Goal: Task Accomplishment & Management: Manage account settings

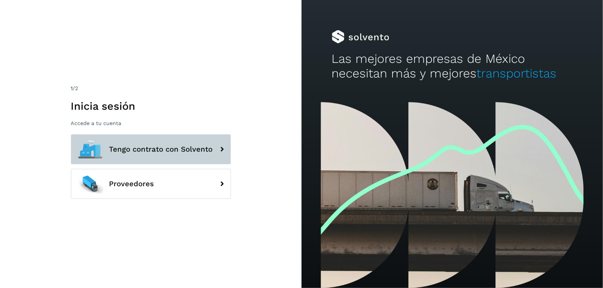
click at [221, 153] on icon at bounding box center [221, 149] width 13 height 13
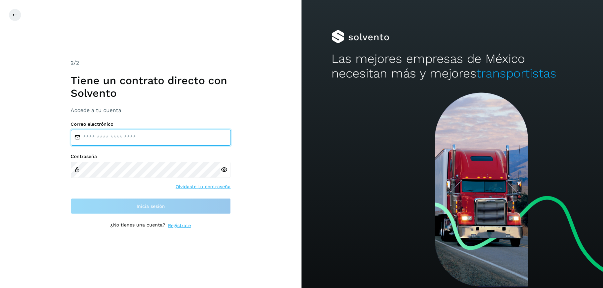
type input "**********"
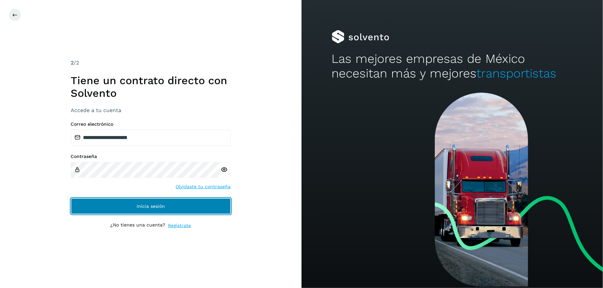
click at [151, 205] on span "Inicia sesión" at bounding box center [151, 206] width 28 height 5
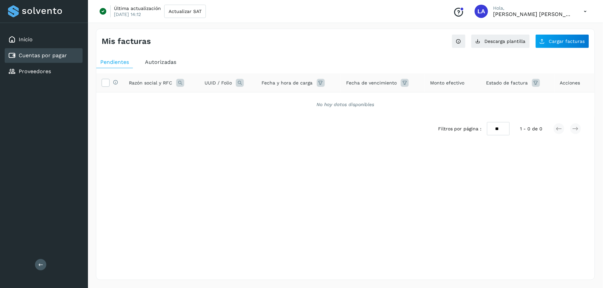
click at [588, 11] on icon at bounding box center [585, 12] width 14 height 14
click at [308, 171] on div at bounding box center [301, 144] width 603 height 288
click at [28, 42] on link "Inicio" at bounding box center [26, 39] width 14 height 6
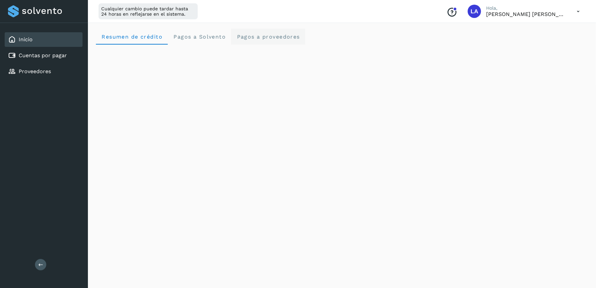
click at [276, 39] on span "Pagos a proveedores" at bounding box center [268, 37] width 64 height 6
click at [577, 13] on icon at bounding box center [579, 12] width 14 height 14
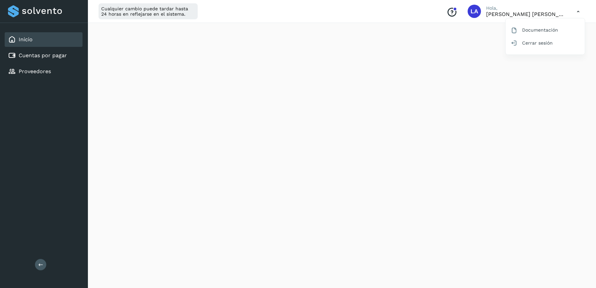
click at [577, 13] on div at bounding box center [298, 144] width 596 height 288
